Goal: Transaction & Acquisition: Purchase product/service

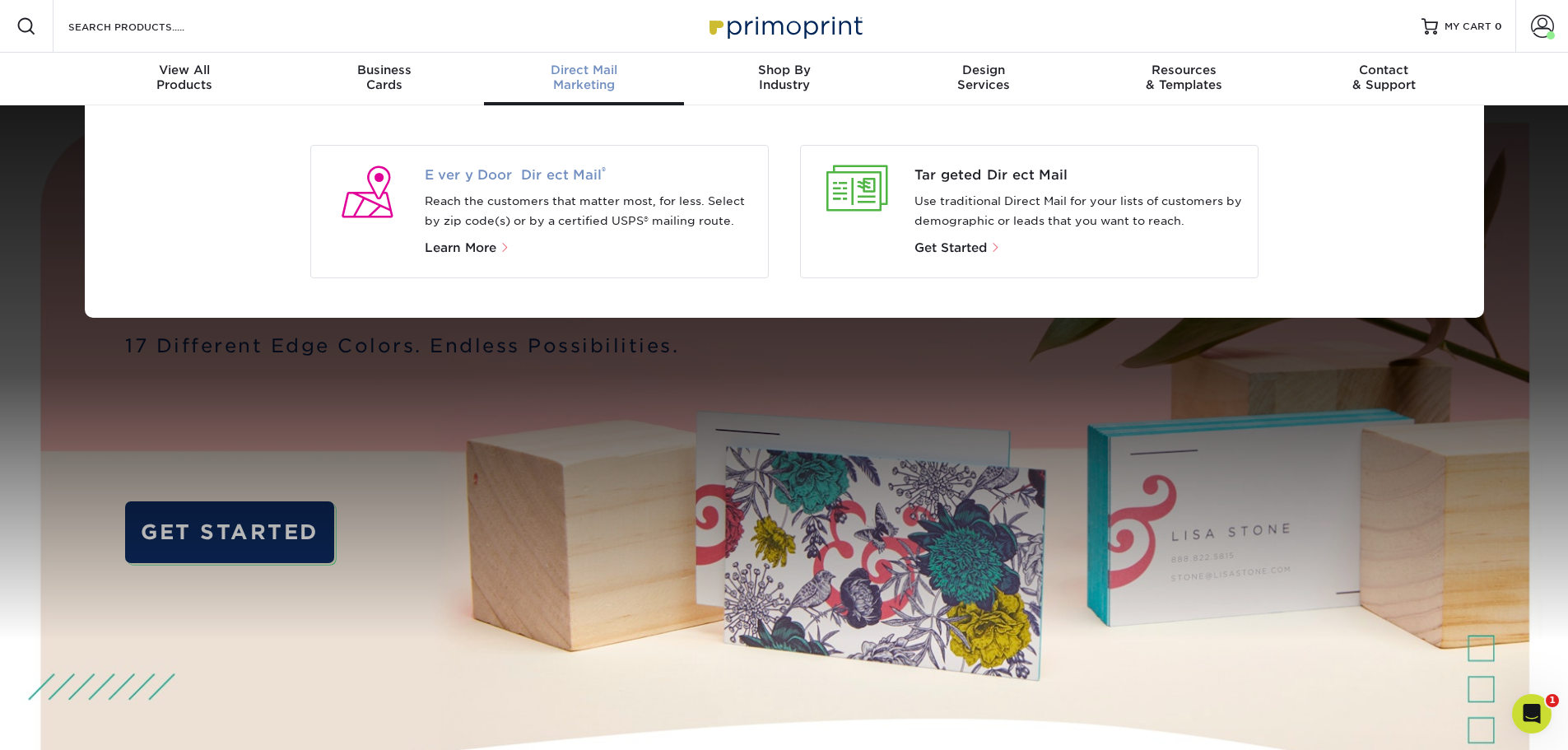
click at [570, 171] on span "Every Door Direct Mail ®" at bounding box center [590, 175] width 330 height 20
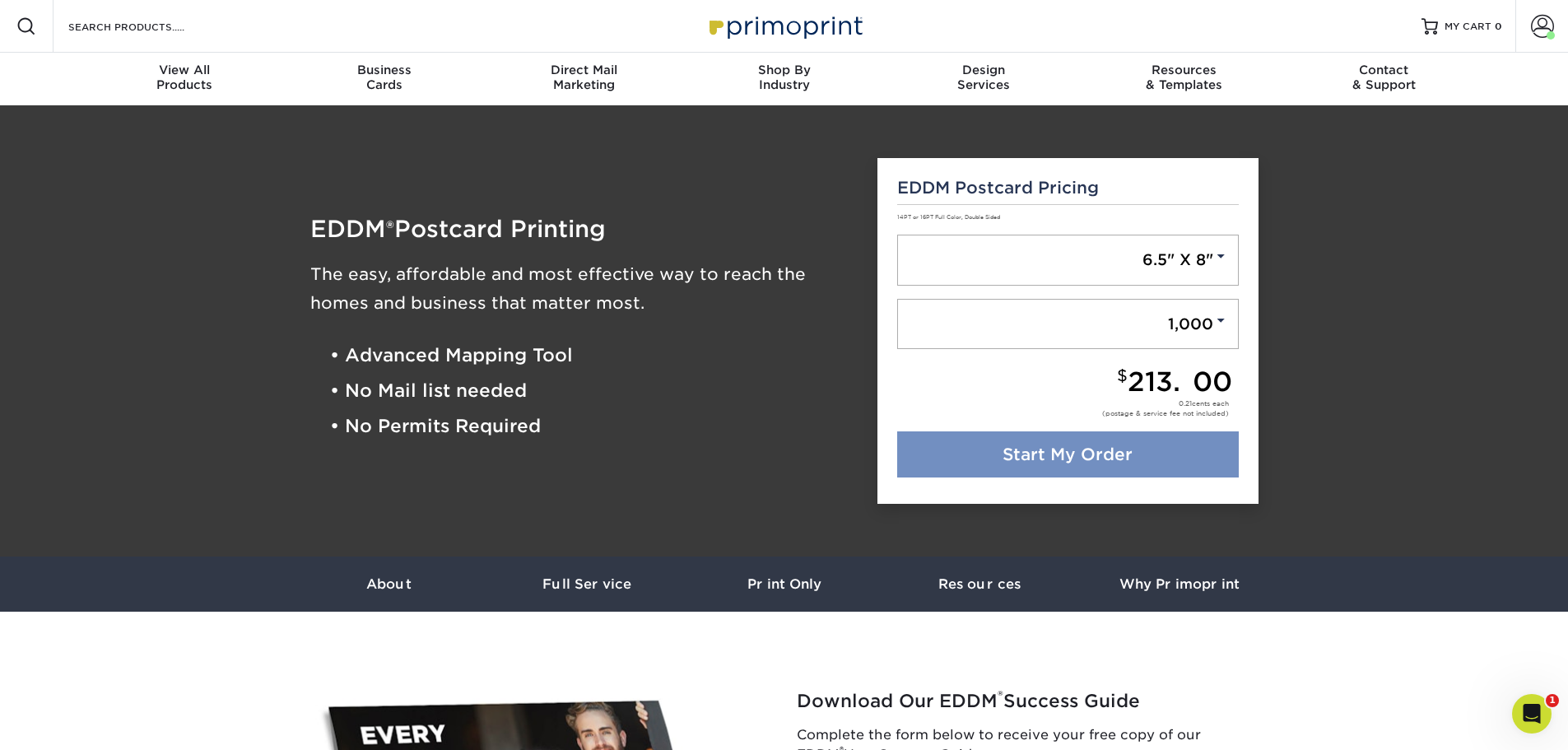
click at [1116, 440] on link "Start My Order" at bounding box center [1068, 455] width 342 height 47
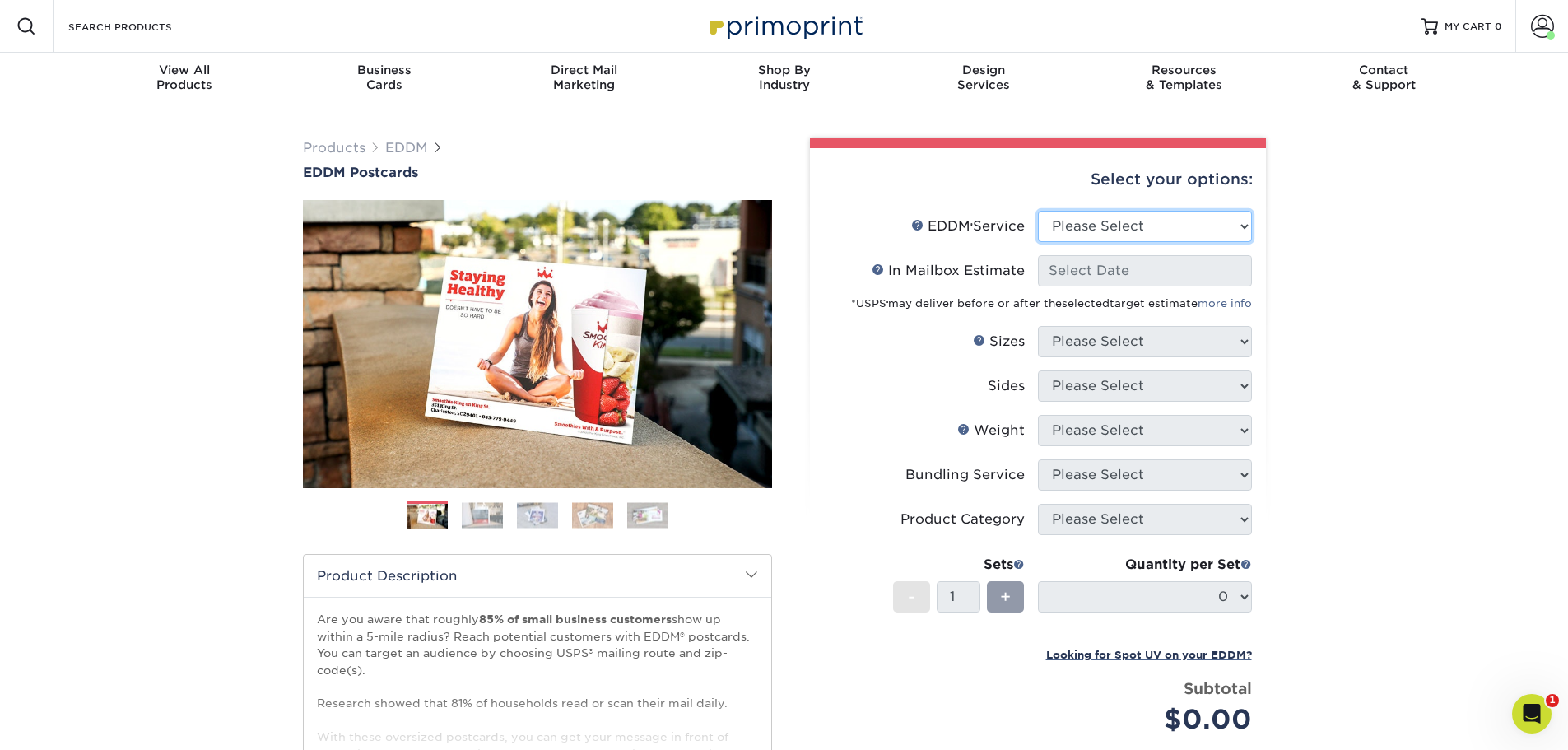
click at [1121, 228] on select "Please Select Full Service Print Only" at bounding box center [1145, 227] width 214 height 32
select select "full_service"
click at [1038, 211] on select "Please Select Full Service Print Only" at bounding box center [1145, 227] width 214 height 32
select select "-1"
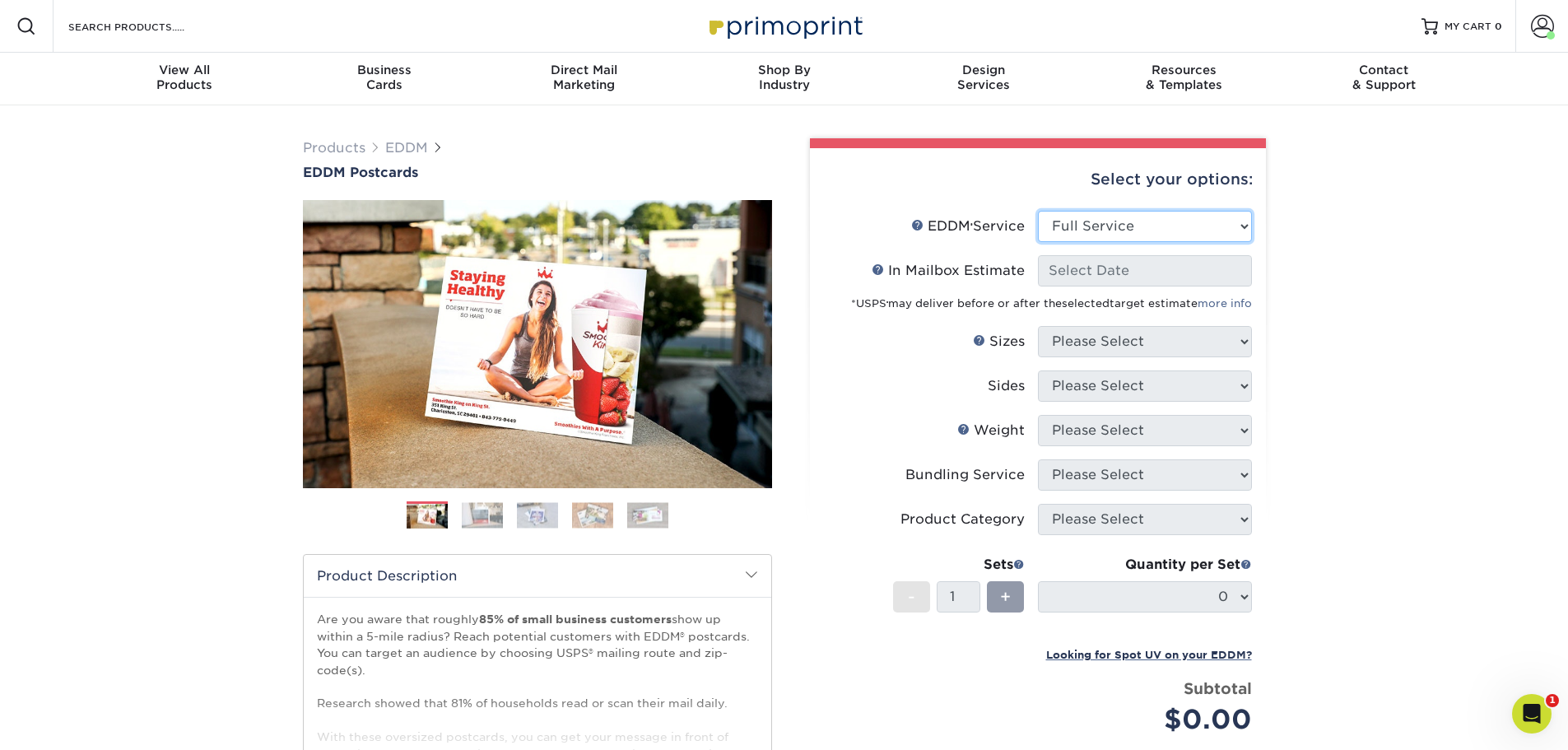
select select "-1"
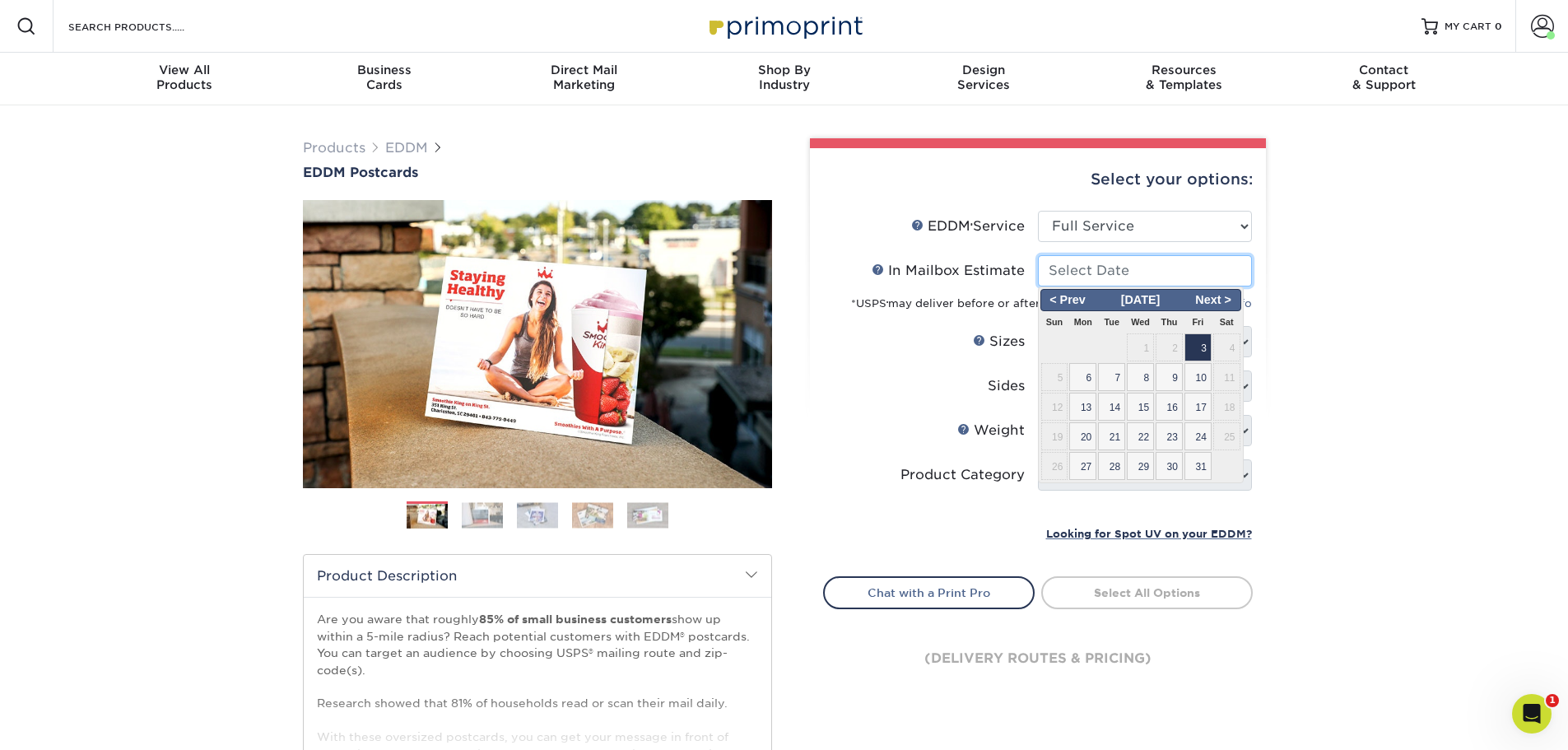
click at [1126, 280] on input "In Mailbox Estimate Help In Mailbox Estimate" at bounding box center [1145, 271] width 214 height 32
click at [1198, 473] on span "31" at bounding box center [1198, 466] width 27 height 28
type input "2025-10-31"
click at [0, 0] on div at bounding box center [0, 0] width 0 height 0
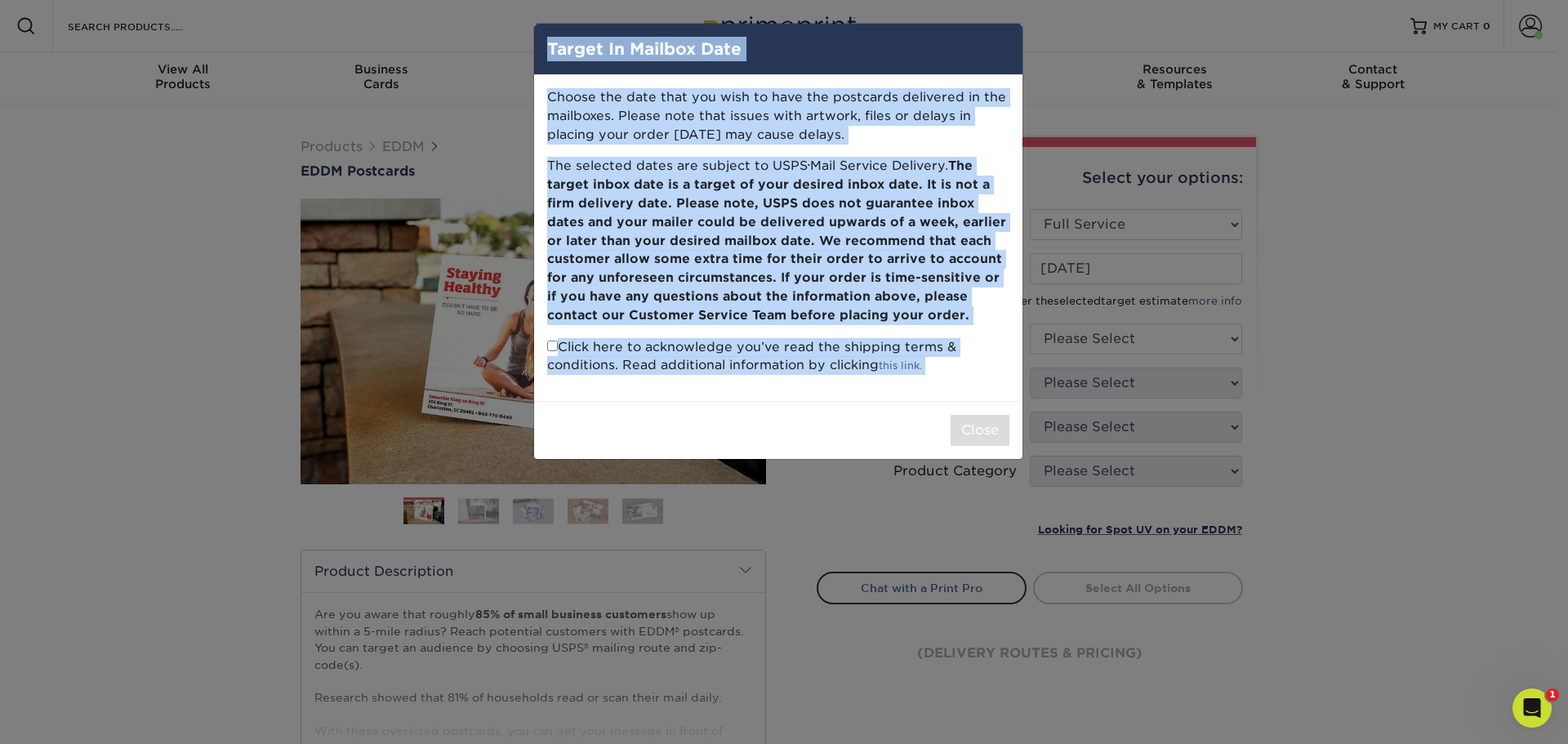
click at [552, 344] on input "checkbox" at bounding box center [552, 345] width 11 height 11
checkbox input "true"
click at [994, 432] on button "Close" at bounding box center [979, 431] width 58 height 31
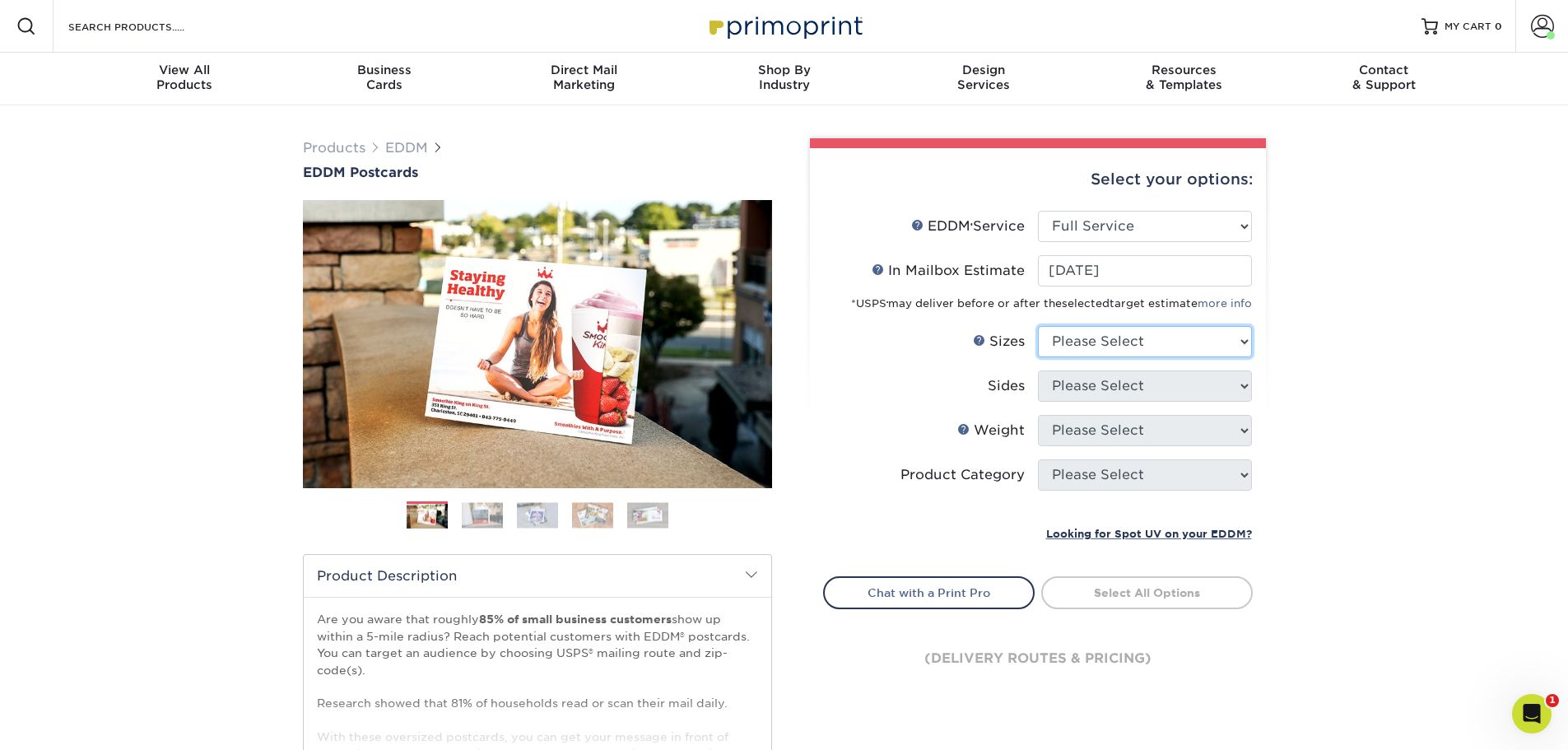
click at [1111, 342] on select "Please Select 4.5" x 12" 6" x 12" 6.5" x 8" 6.5" x 9" 6.5" x 12" 7" x 8.5" 8" x…" at bounding box center [1145, 342] width 214 height 32
select select "6.50x8.00"
click at [1038, 326] on select "Please Select 4.5" x 12" 6" x 12" 6.5" x 8" 6.5" x 9" 6.5" x 12" 7" x 8.5" 8" x…" at bounding box center [1145, 342] width 214 height 32
click at [1109, 394] on select "Please Select Print Both Sides Print Front Only" at bounding box center [1145, 386] width 214 height 32
select select "13abbda7-1d64-4f25-8bb2-c179b224825d"
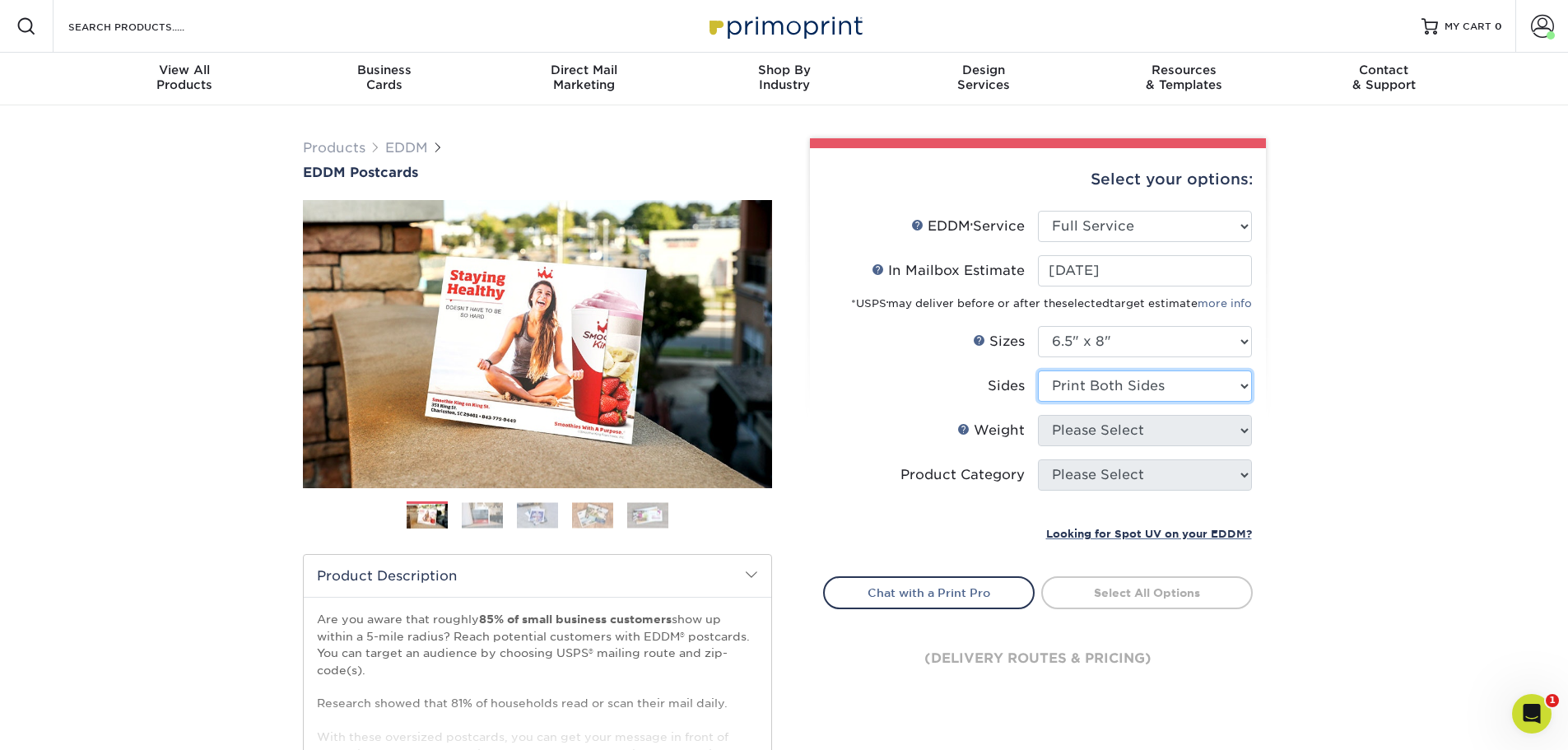
click at [1038, 370] on select "Please Select Print Both Sides Print Front Only" at bounding box center [1145, 386] width 214 height 32
click at [1097, 429] on select "Please Select 16PT 14PT" at bounding box center [1145, 431] width 214 height 32
select select "14PT"
click at [1038, 415] on select "Please Select 16PT 14PT" at bounding box center [1145, 431] width 214 height 32
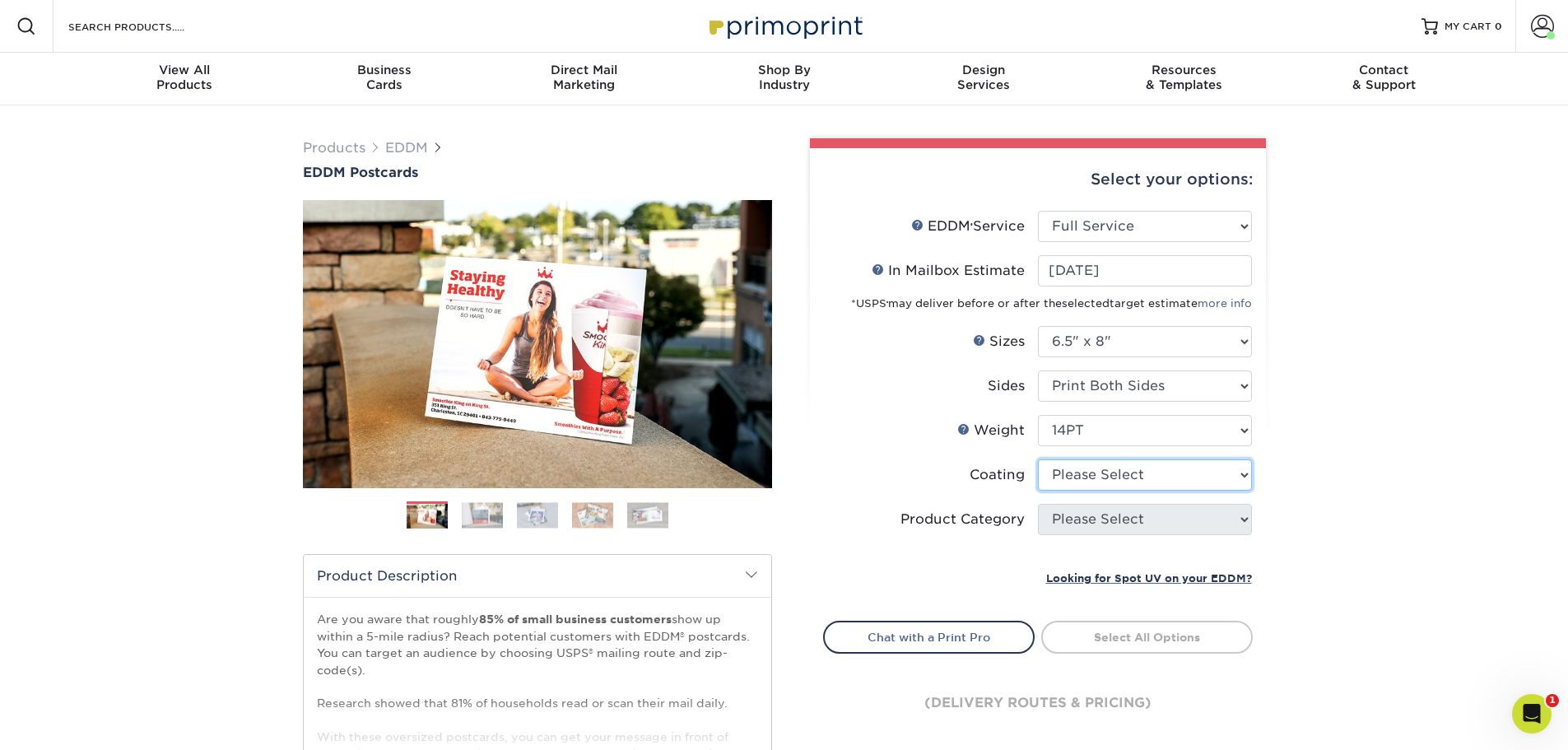
click at [1100, 472] on select at bounding box center [1145, 475] width 214 height 32
select select "1e8116af-acfc-44b1-83dc-8181aa338834"
click at [1038, 459] on select at bounding box center [1145, 475] width 214 height 32
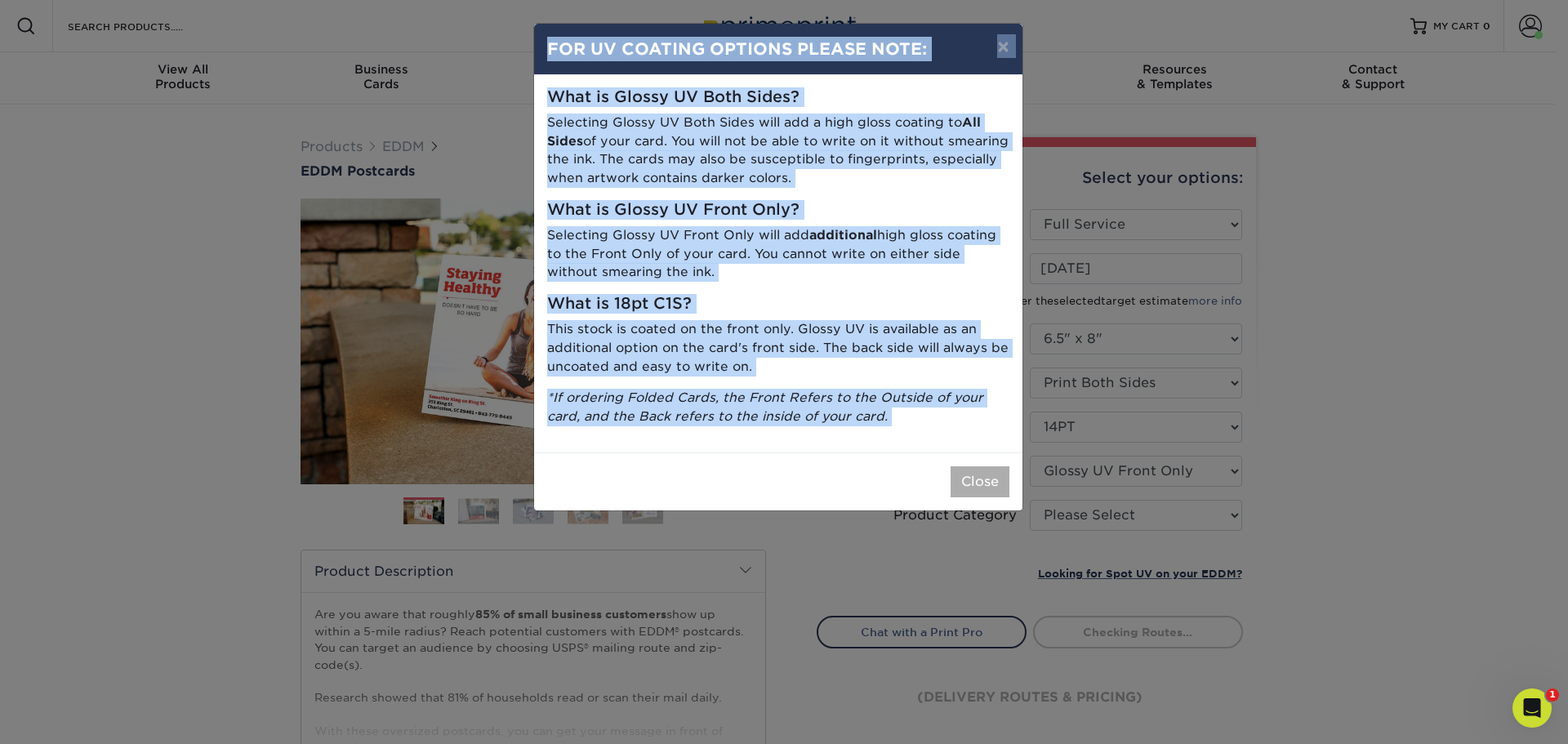
click at [978, 497] on button "Close" at bounding box center [979, 482] width 58 height 31
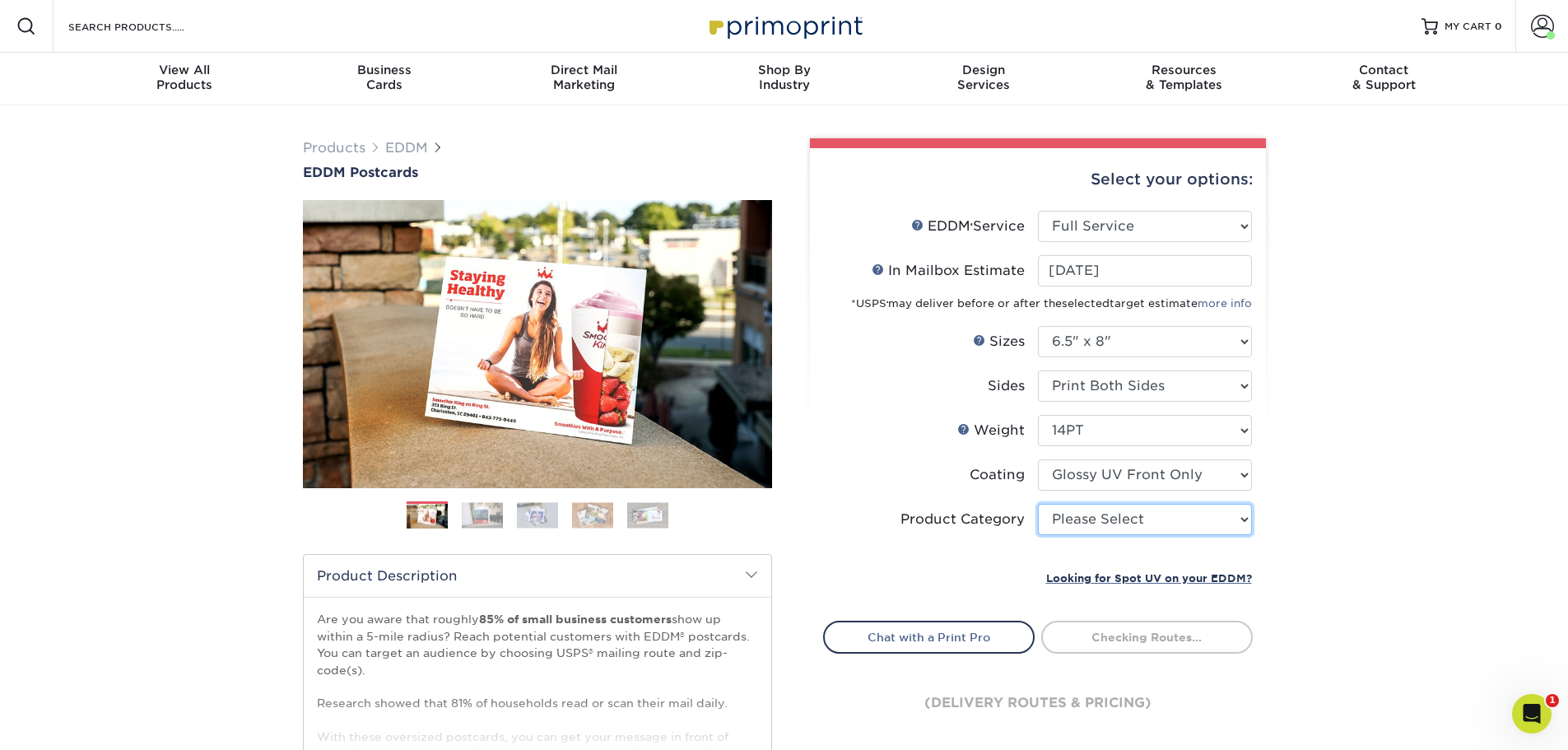
click at [1136, 524] on select "Please Select Postcards" at bounding box center [1145, 520] width 214 height 32
select select "9b7272e0-d6c8-4c3c-8e97-d3a1bcdab858"
click at [1038, 504] on select "Please Select Postcards" at bounding box center [1145, 520] width 214 height 32
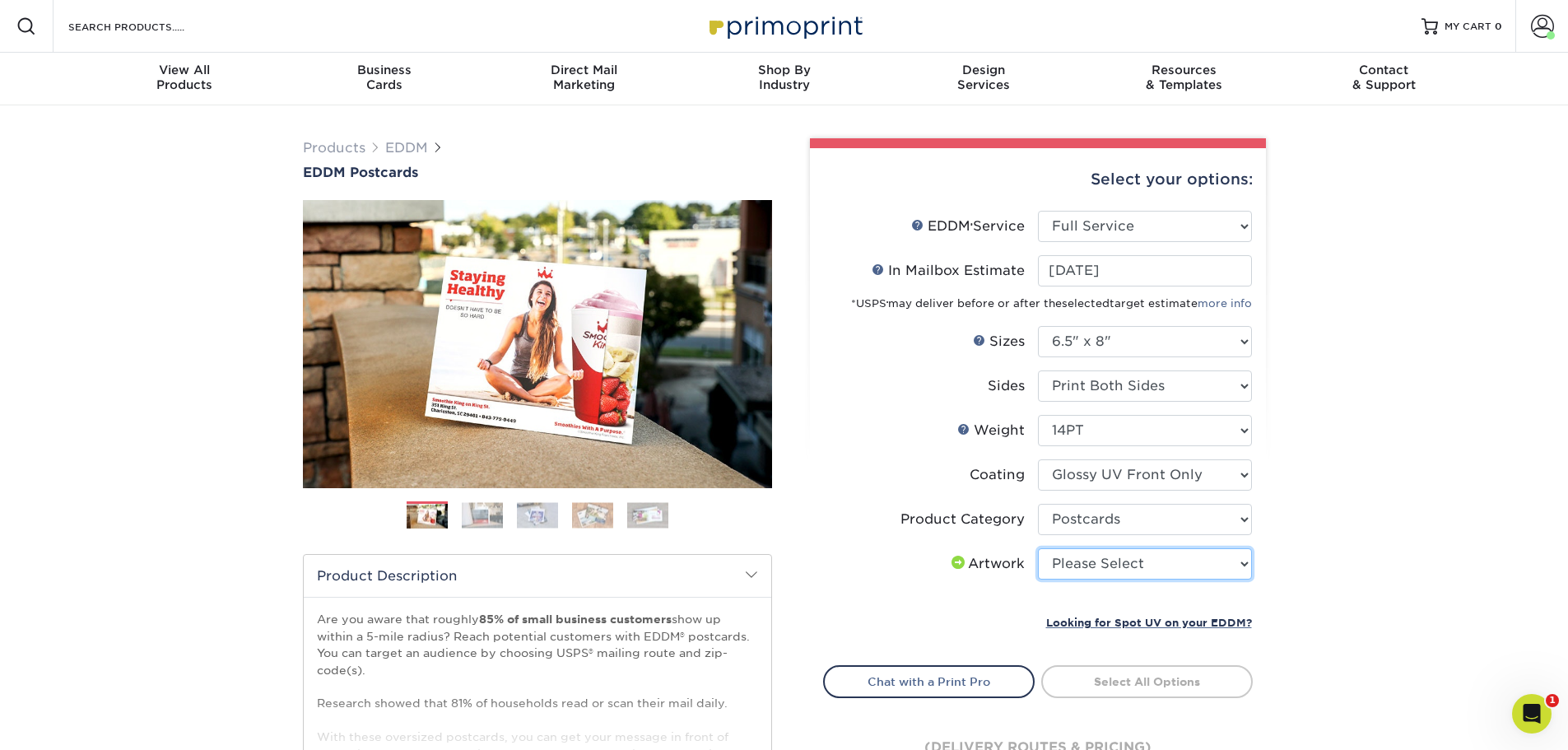
click at [1089, 568] on select "Please Select I will upload files I need a design - $150" at bounding box center [1145, 564] width 214 height 32
select select "upload"
click at [1038, 548] on select "Please Select I will upload files I need a design - $150" at bounding box center [1145, 564] width 214 height 32
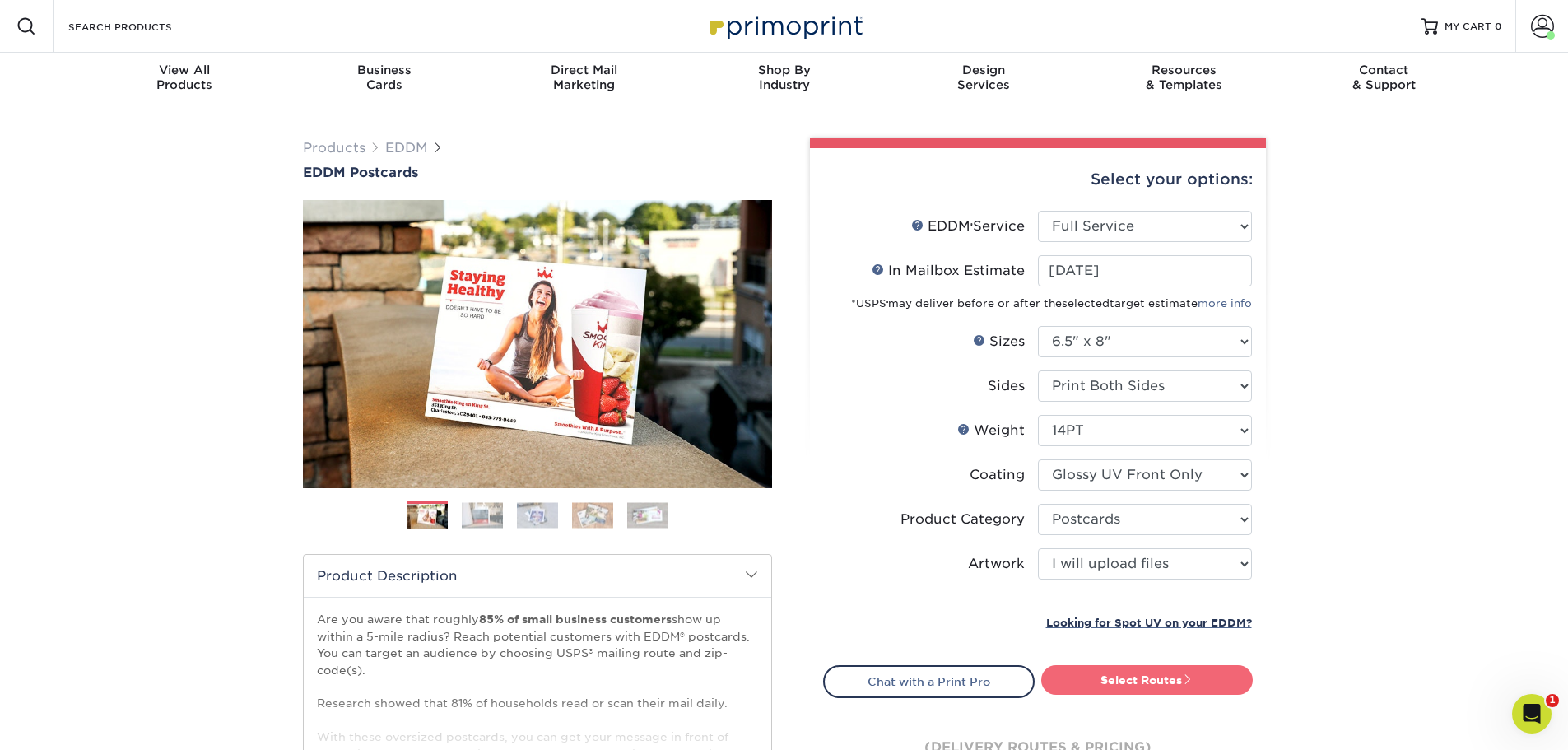
click at [1123, 679] on link "Select Routes" at bounding box center [1146, 680] width 212 height 30
click at [0, 0] on div at bounding box center [0, 0] width 0 height 0
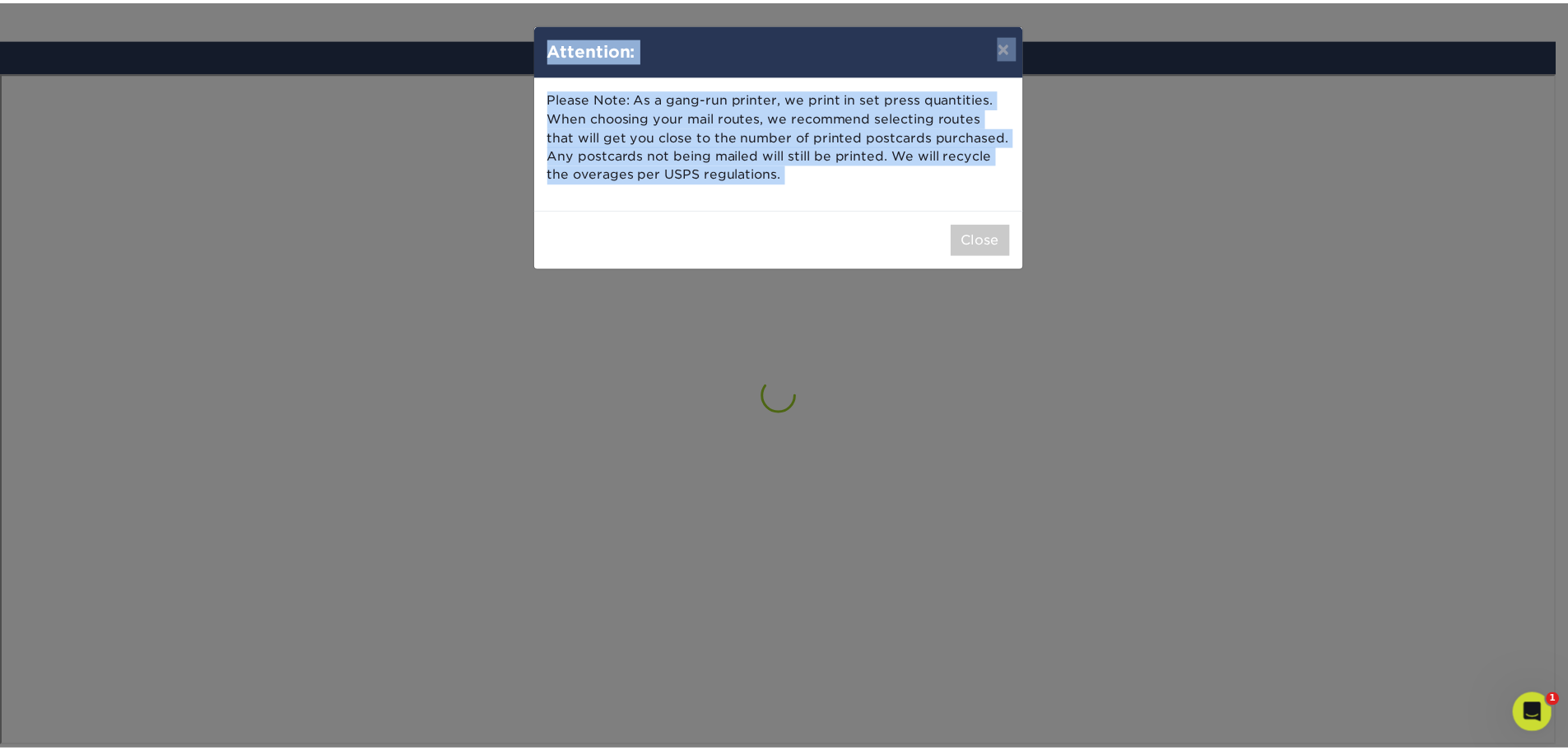
scroll to position [960, 0]
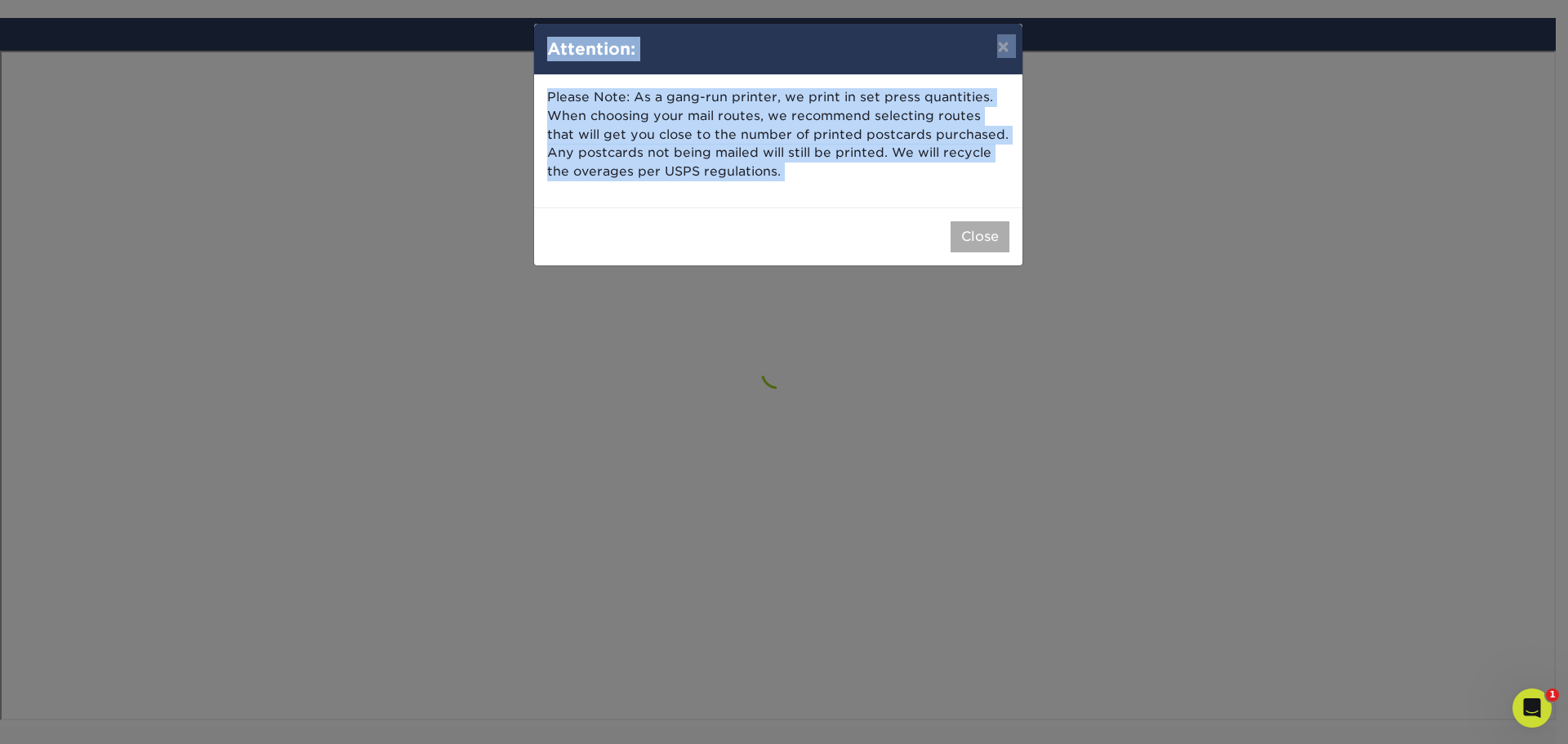
click at [979, 241] on button "Close" at bounding box center [979, 237] width 58 height 31
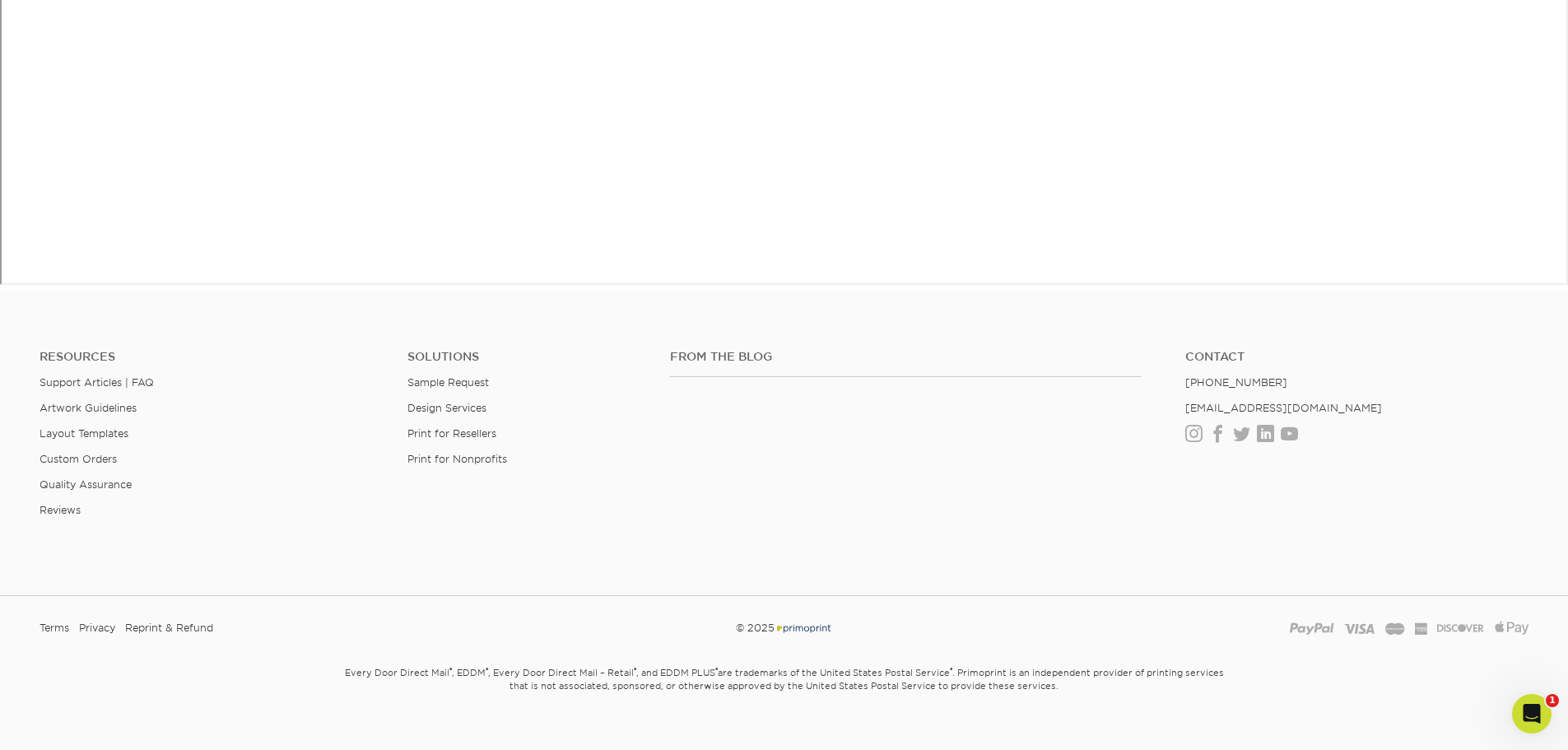
scroll to position [1424, 0]
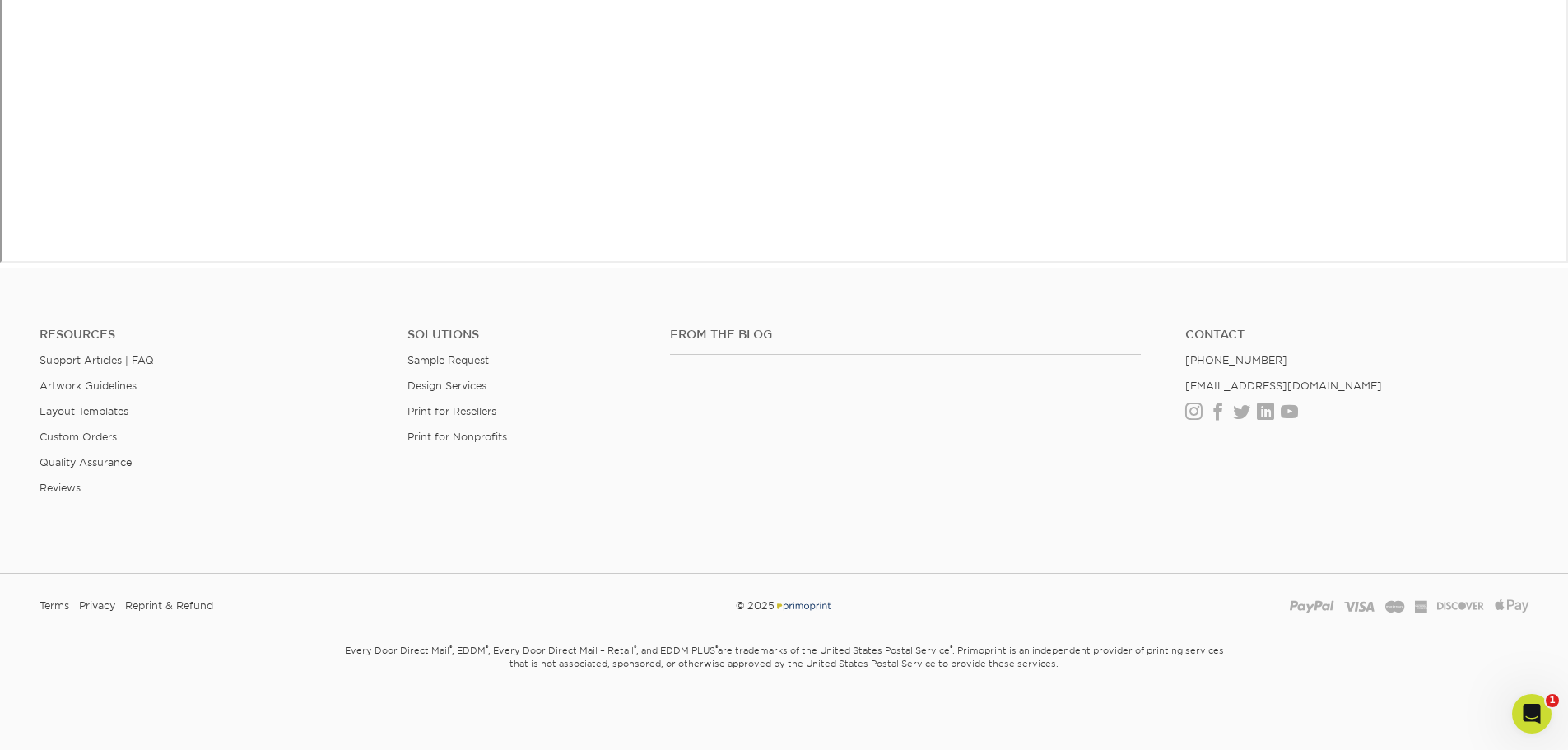
drag, startPoint x: 1072, startPoint y: 409, endPoint x: 1062, endPoint y: 537, distance: 128.4
click at [1062, 537] on div "Resources Support Articles | FAQ Artwork Guidelines Layout Templates Custom Ord…" at bounding box center [784, 424] width 1568 height 272
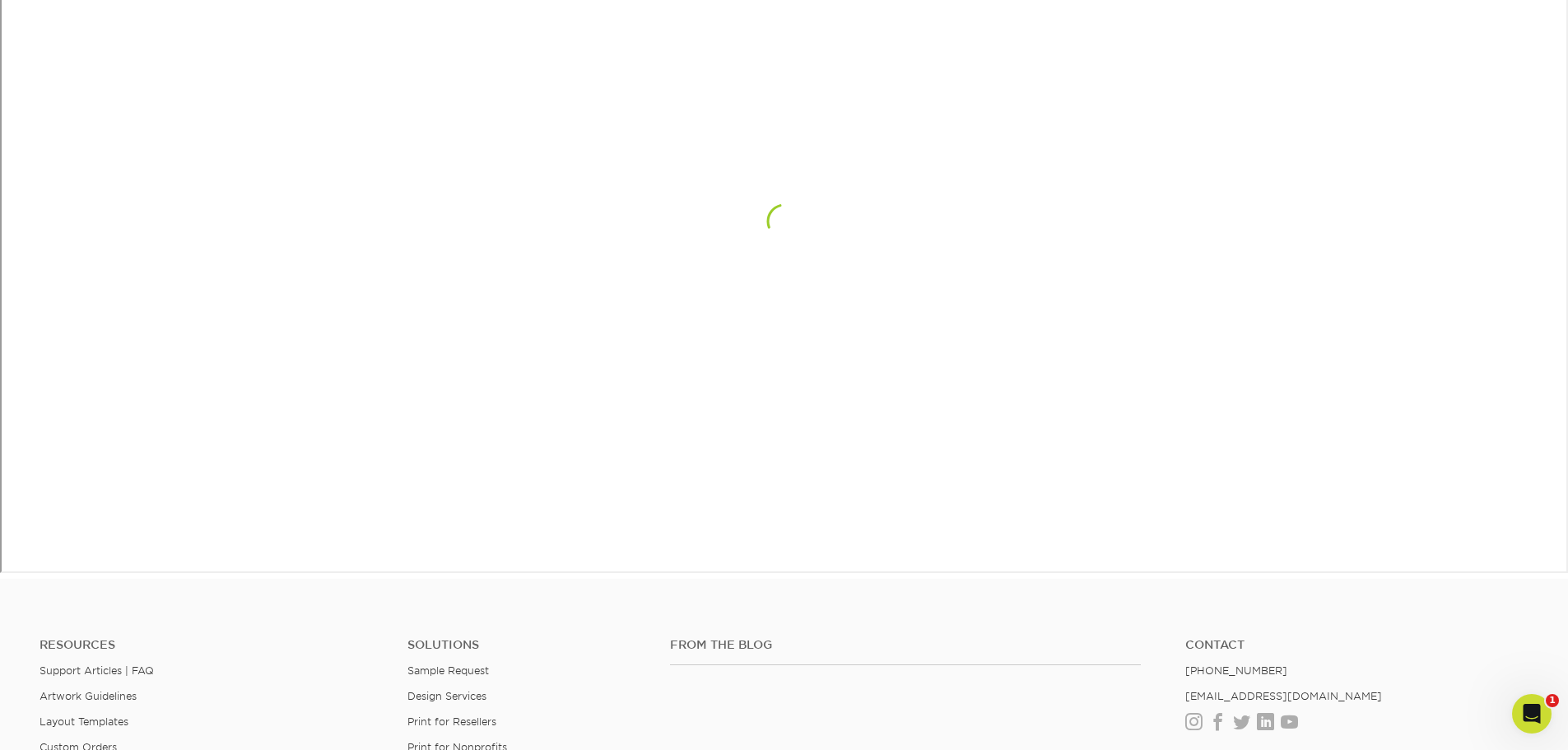
scroll to position [1012, 0]
